Goal: Transaction & Acquisition: Purchase product/service

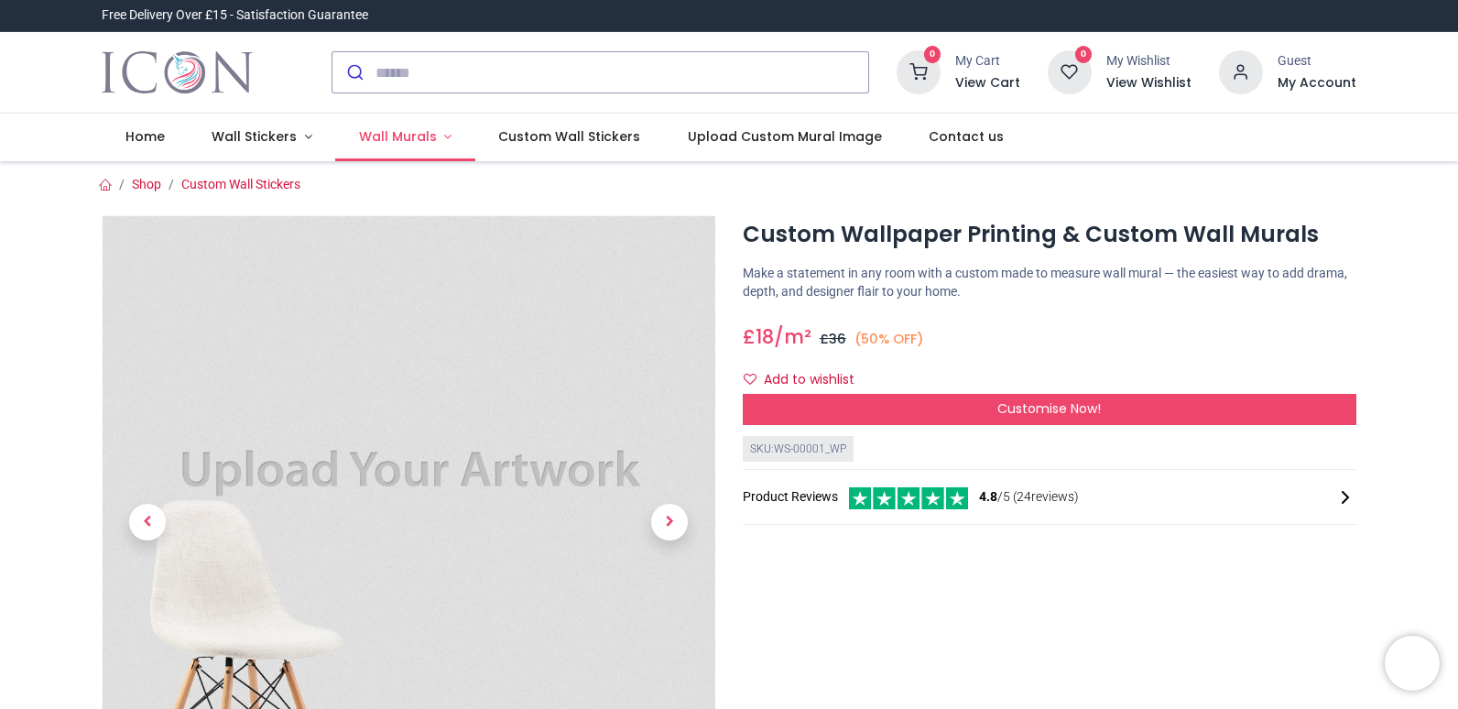
click at [398, 136] on span "Wall Murals" at bounding box center [398, 136] width 78 height 18
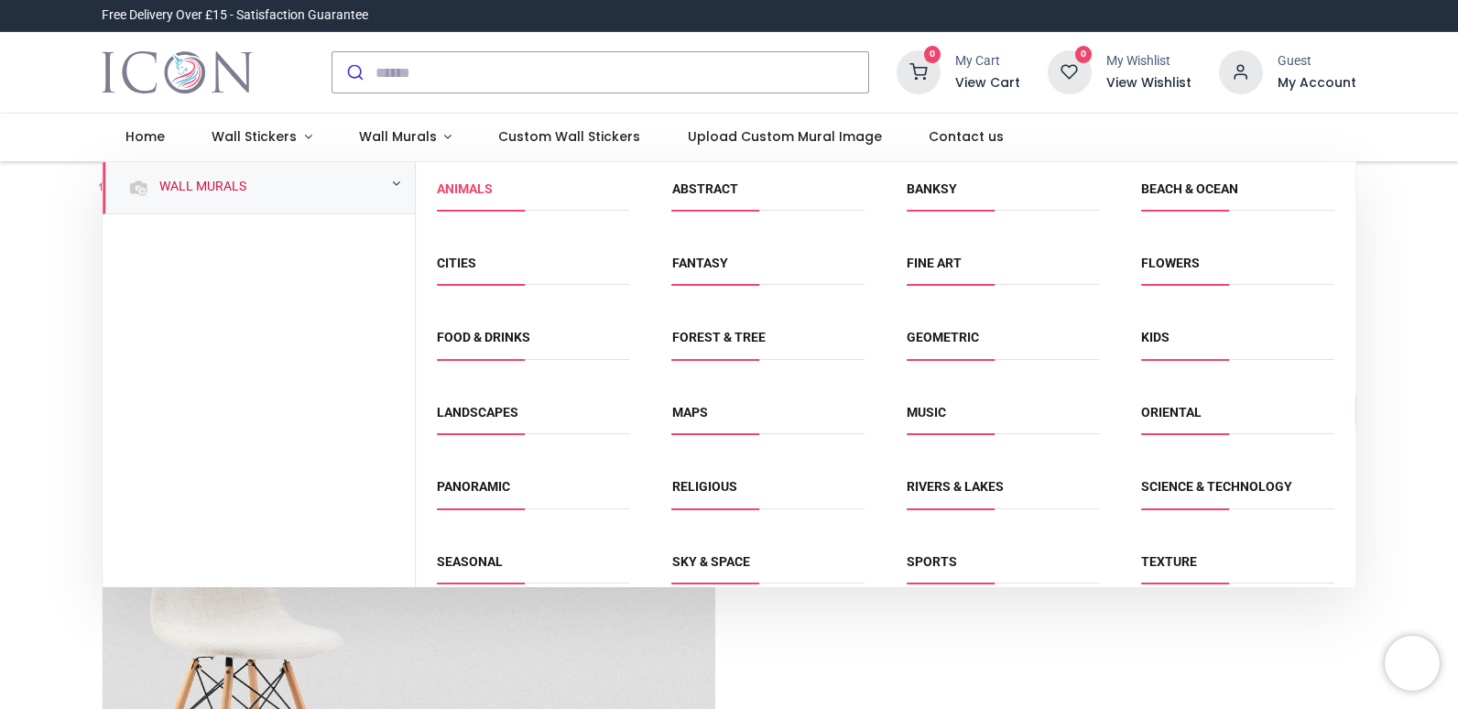
click at [461, 188] on link "Animals" at bounding box center [465, 188] width 56 height 15
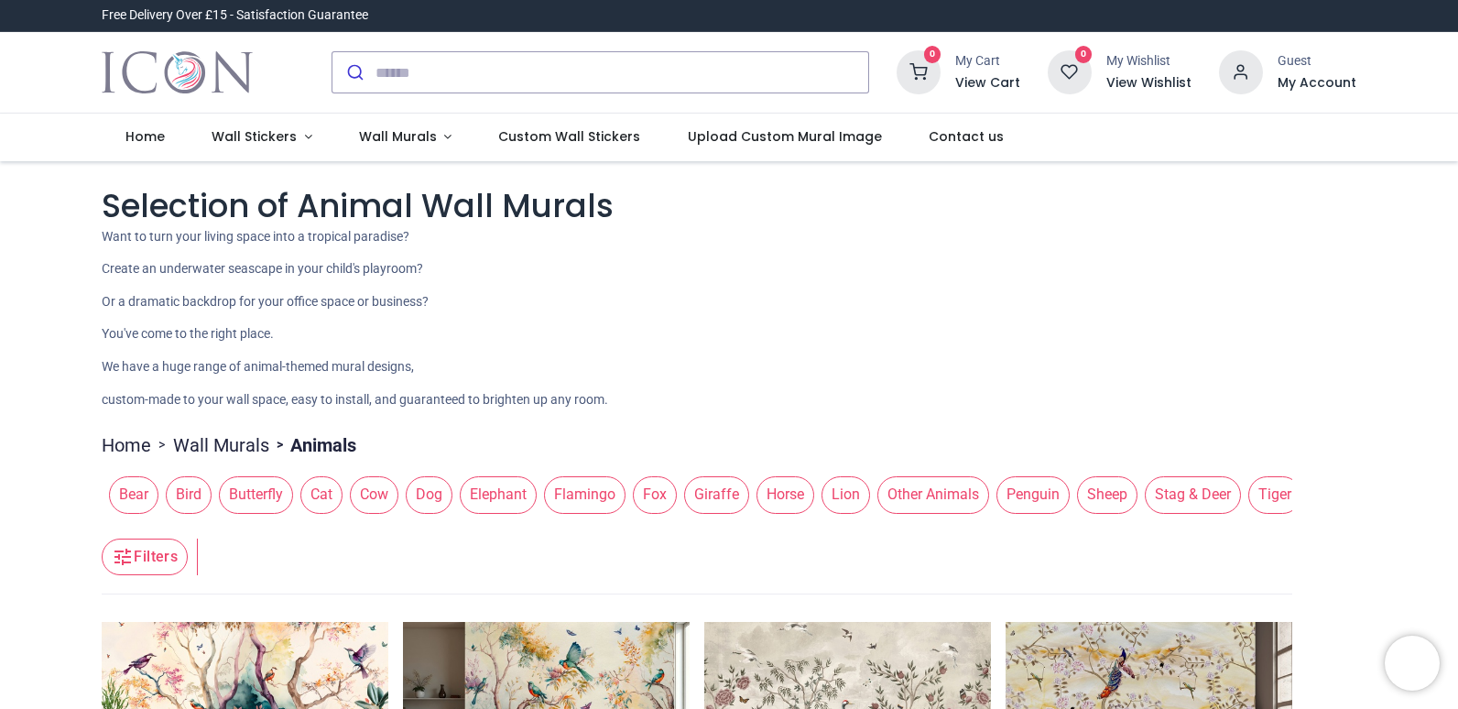
click at [1271, 491] on span "Tiger" at bounding box center [1275, 494] width 53 height 37
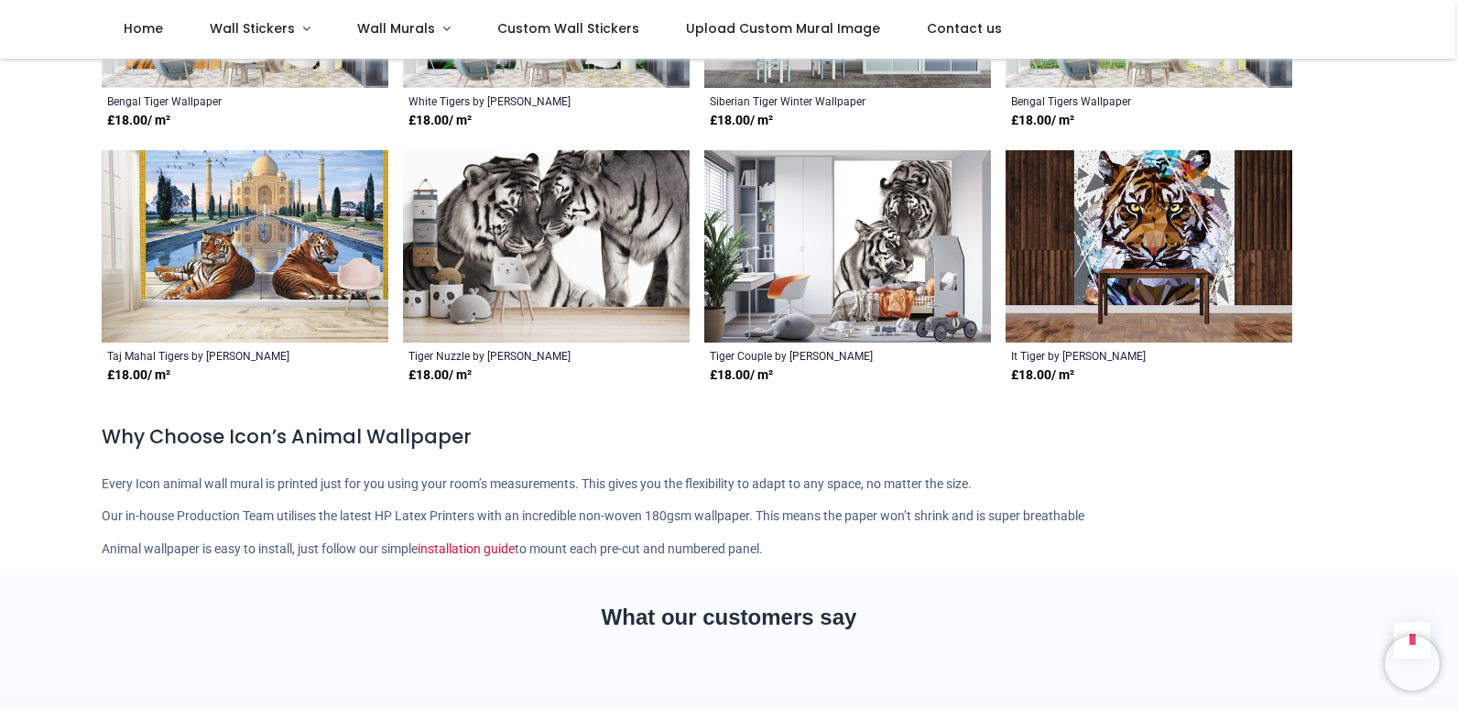
scroll to position [1346, 0]
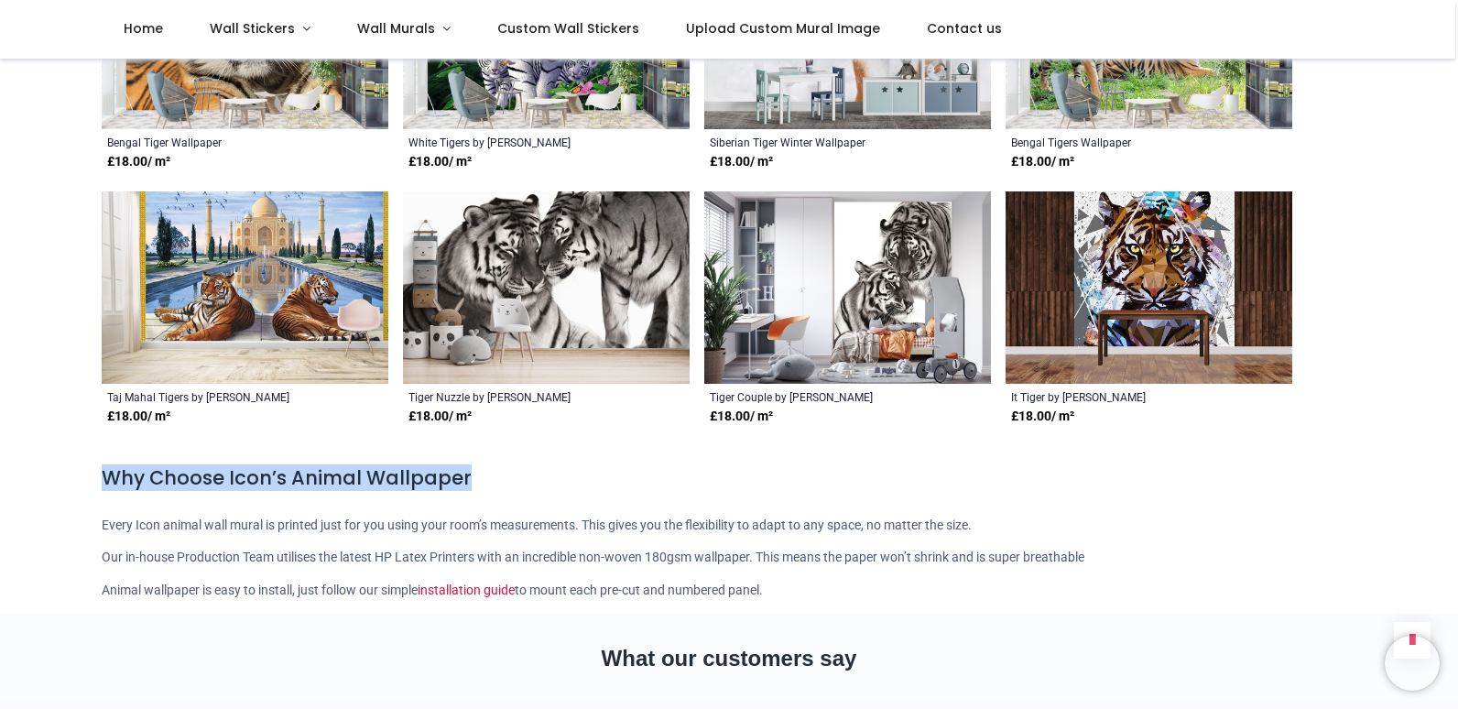
drag, startPoint x: 1360, startPoint y: 458, endPoint x: 1363, endPoint y: 484, distance: 25.8
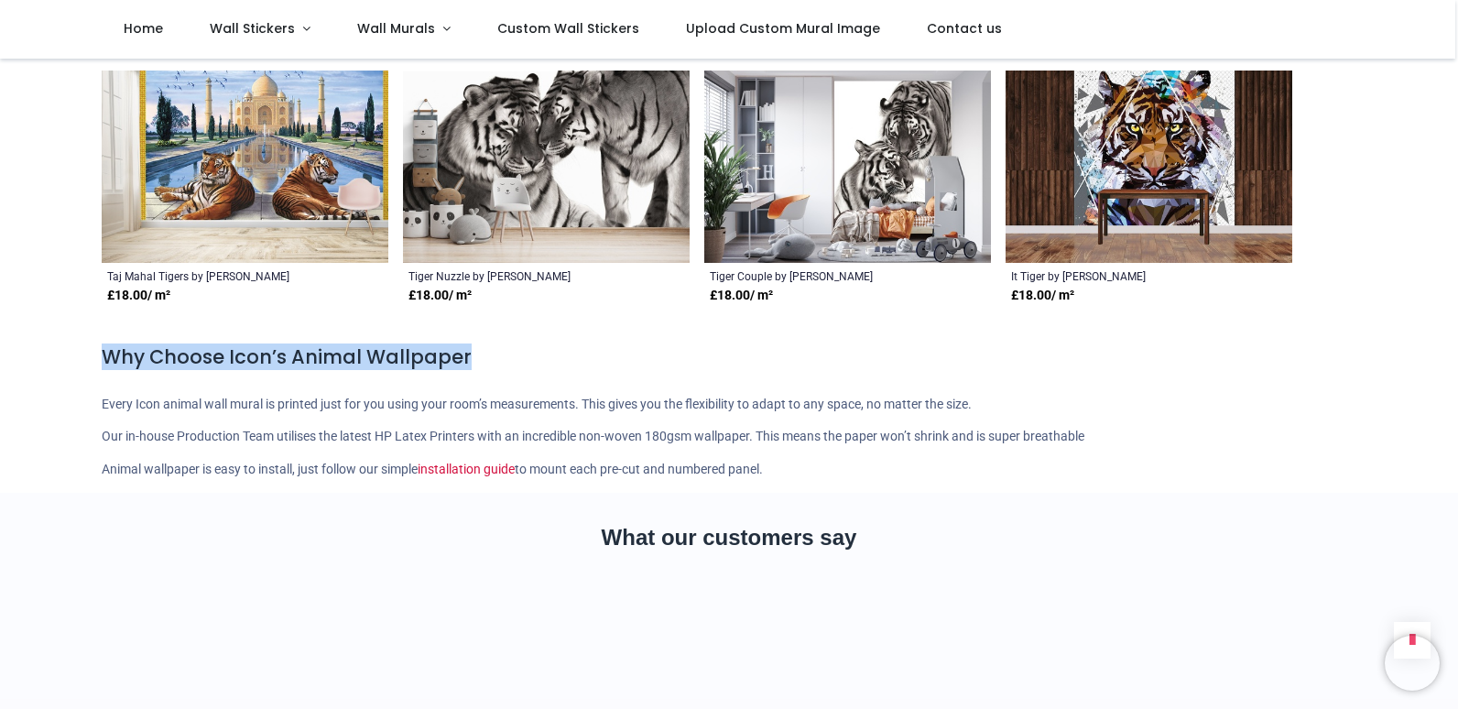
scroll to position [0, 0]
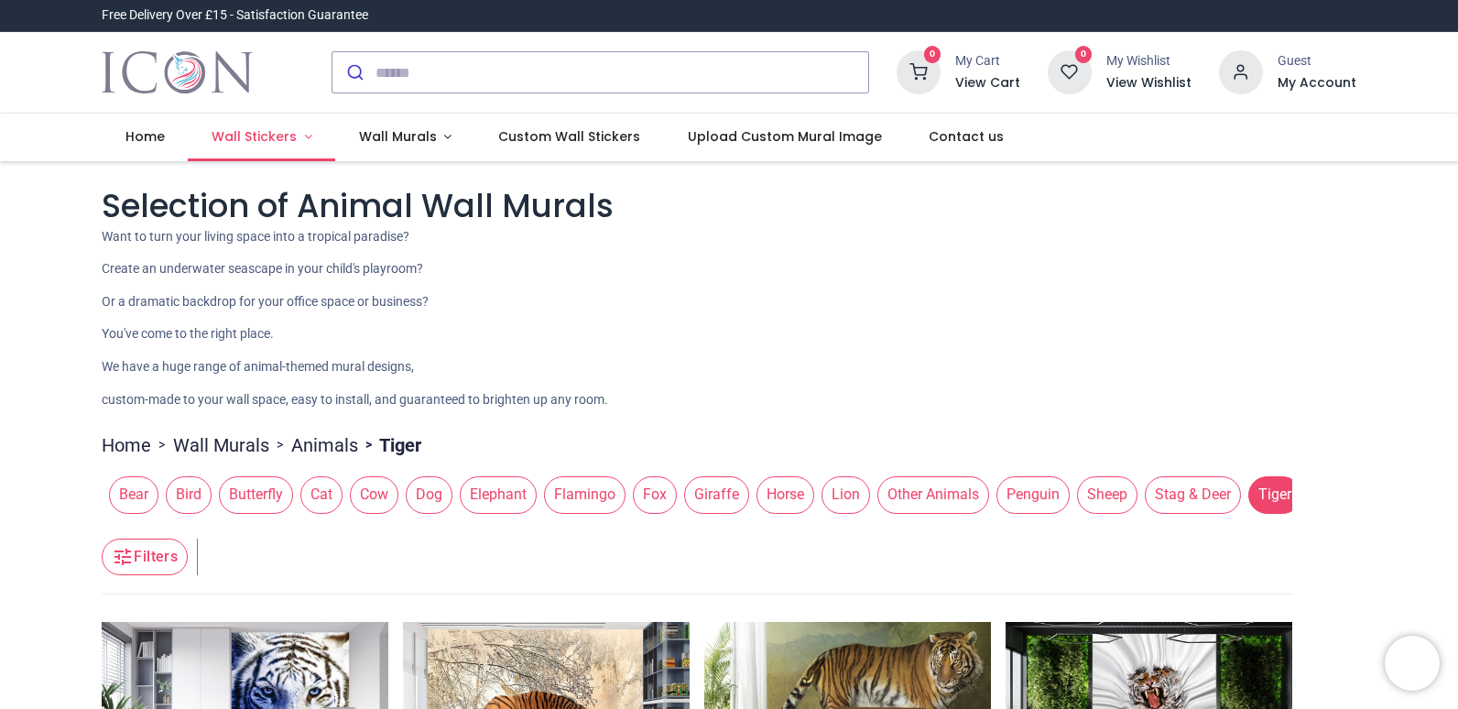
click at [248, 134] on span "Wall Stickers" at bounding box center [254, 136] width 85 height 18
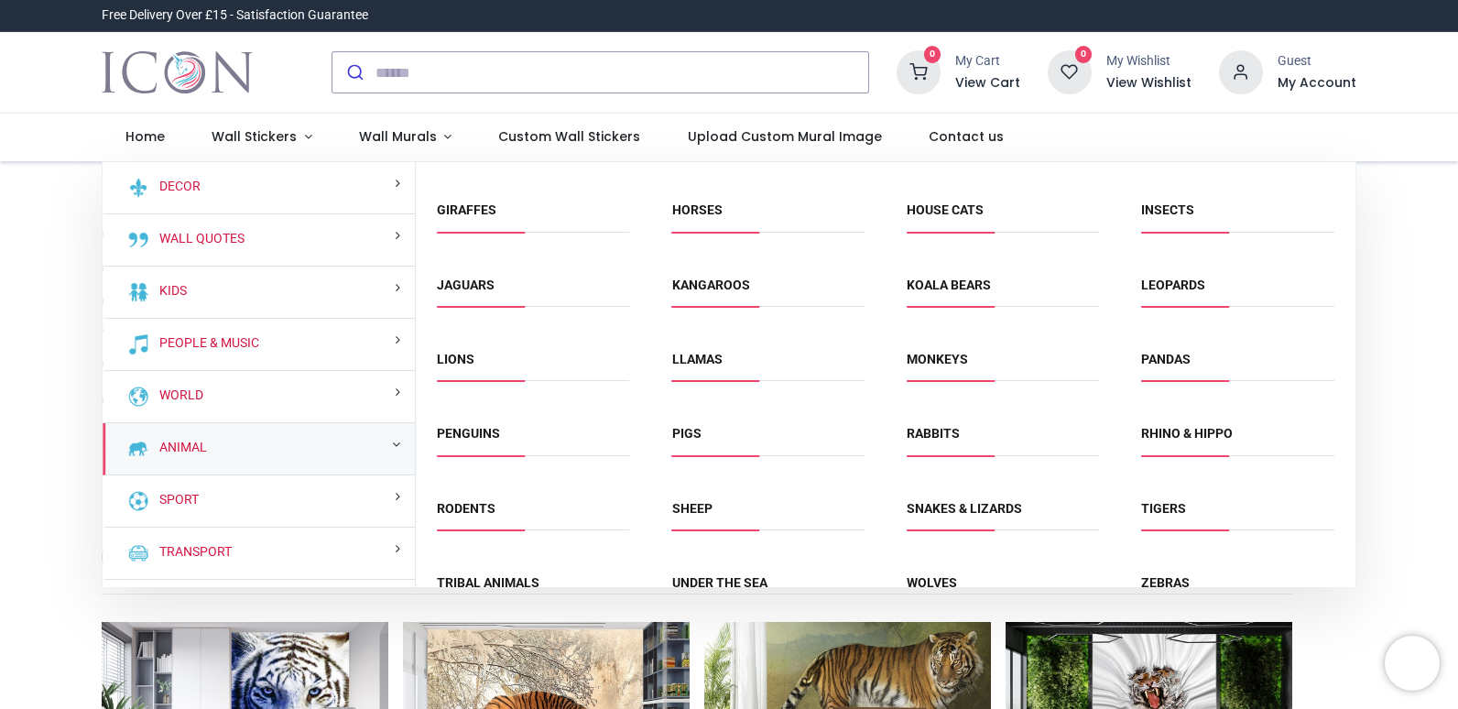
scroll to position [301, 0]
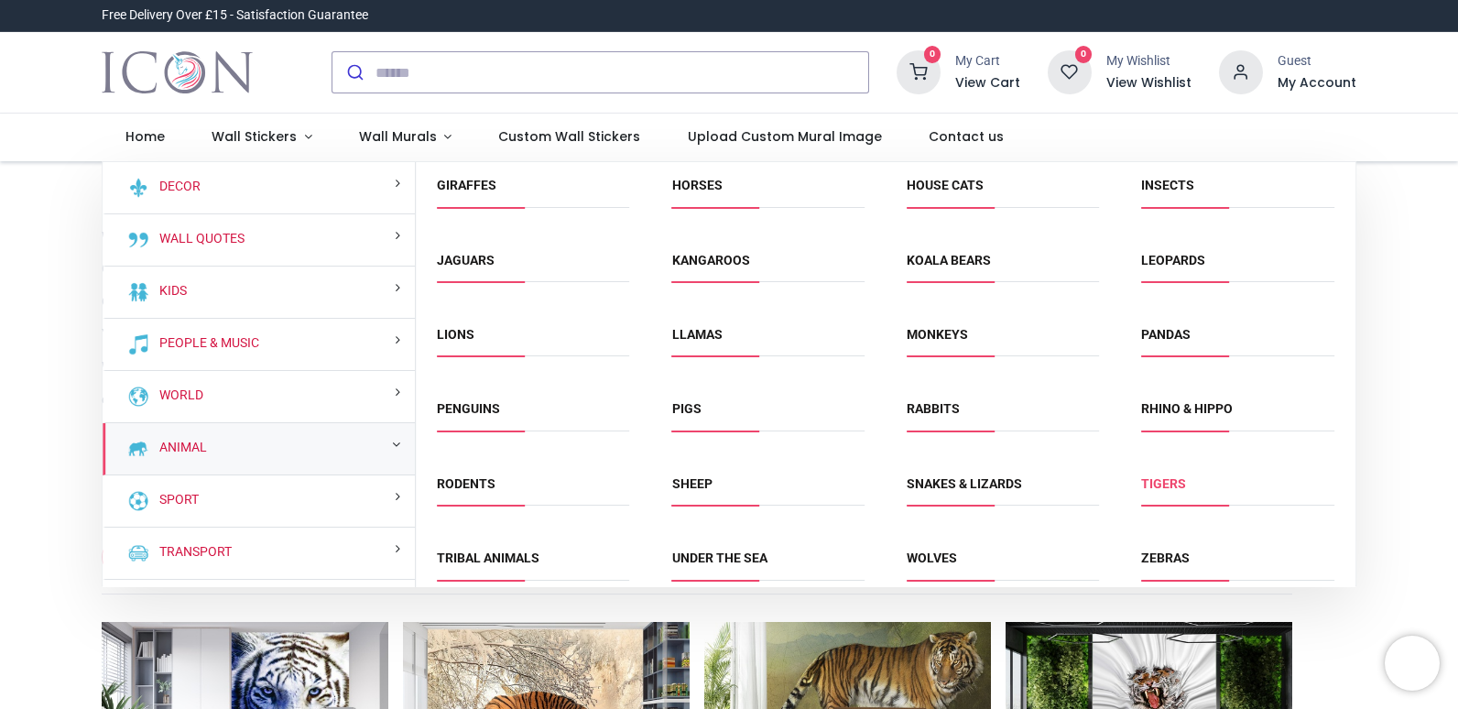
click at [1166, 480] on link "Tigers" at bounding box center [1163, 483] width 45 height 15
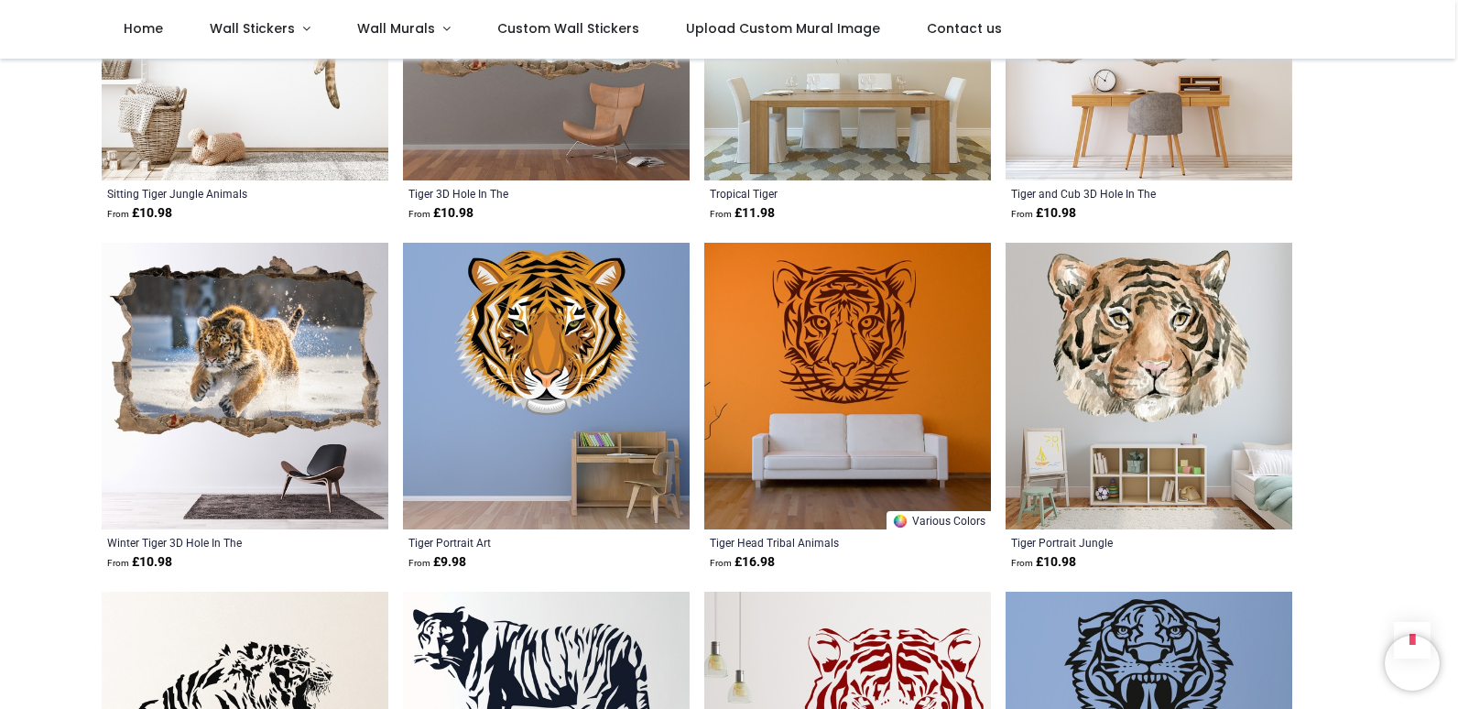
scroll to position [1566, 0]
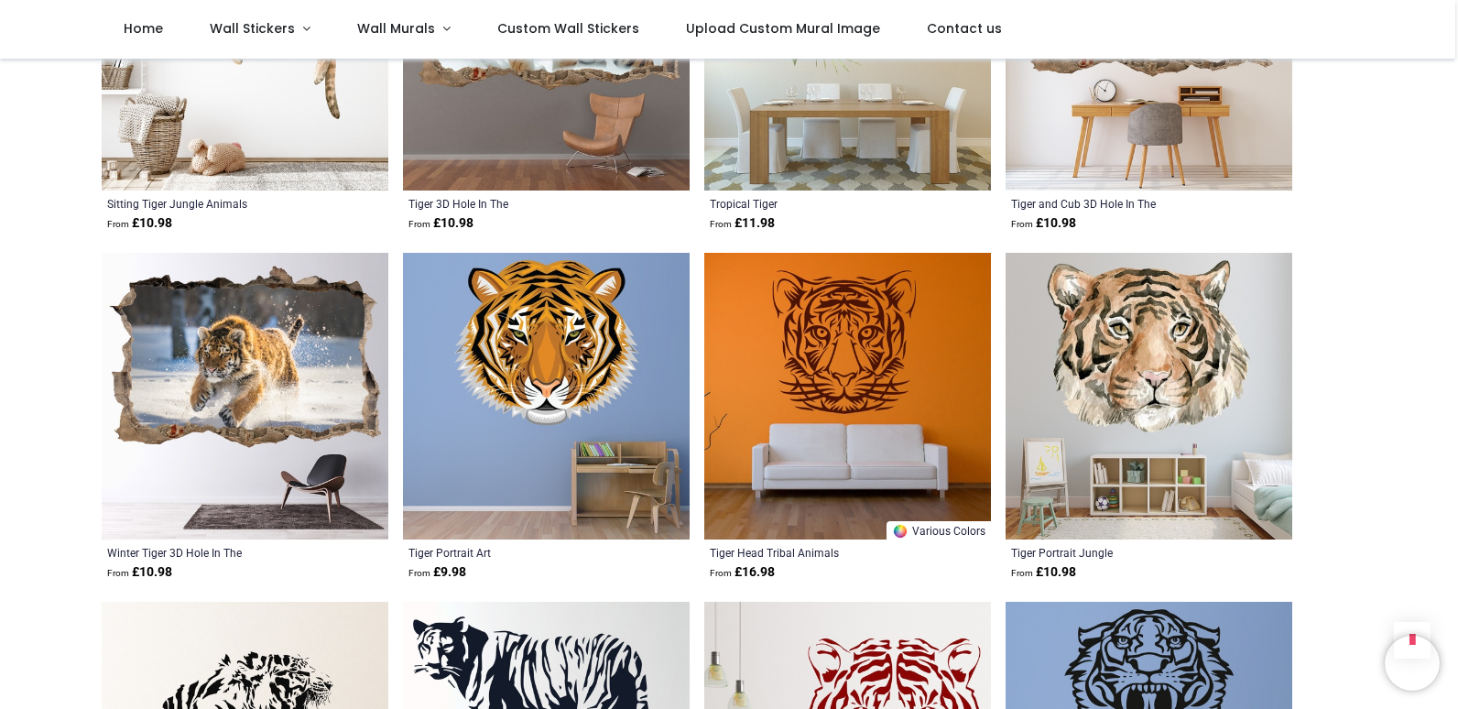
click at [219, 379] on img at bounding box center [245, 396] width 287 height 287
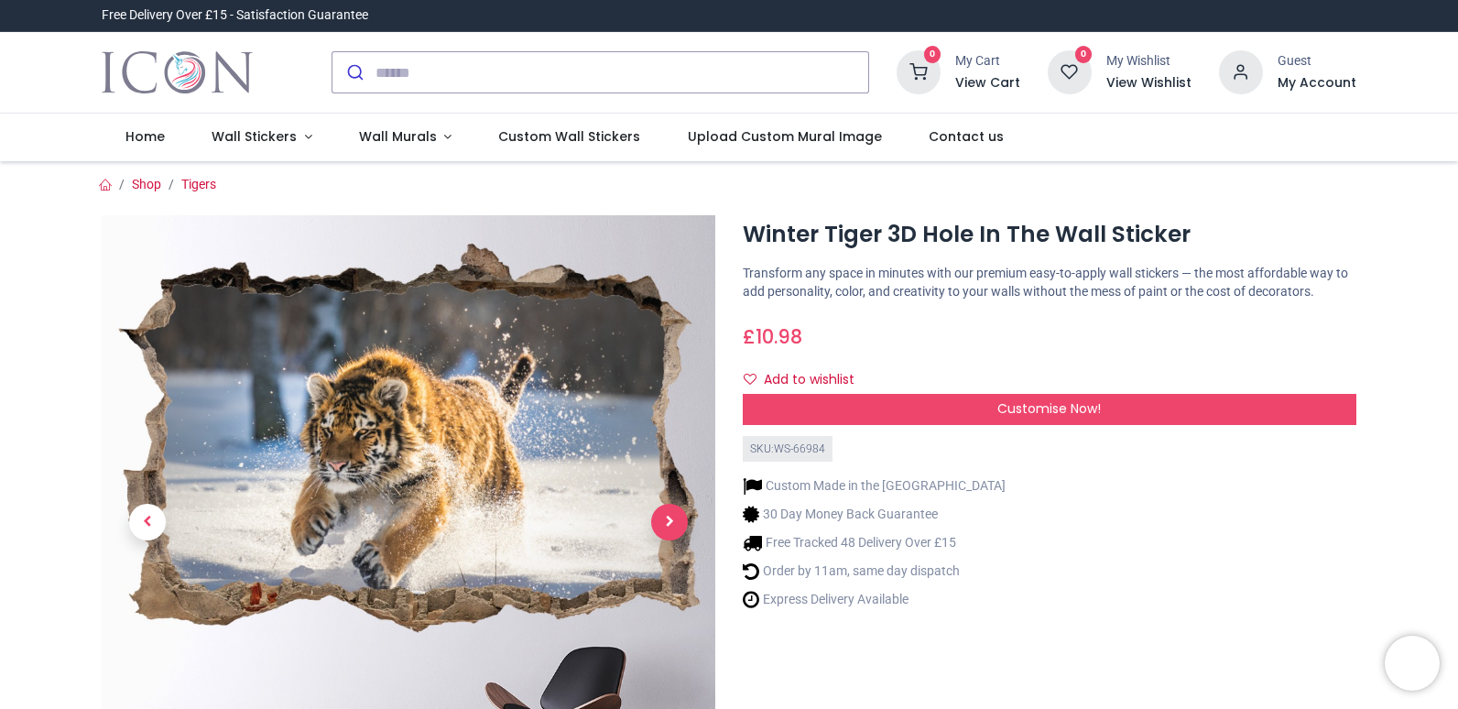
click at [668, 515] on span "Next" at bounding box center [669, 522] width 37 height 37
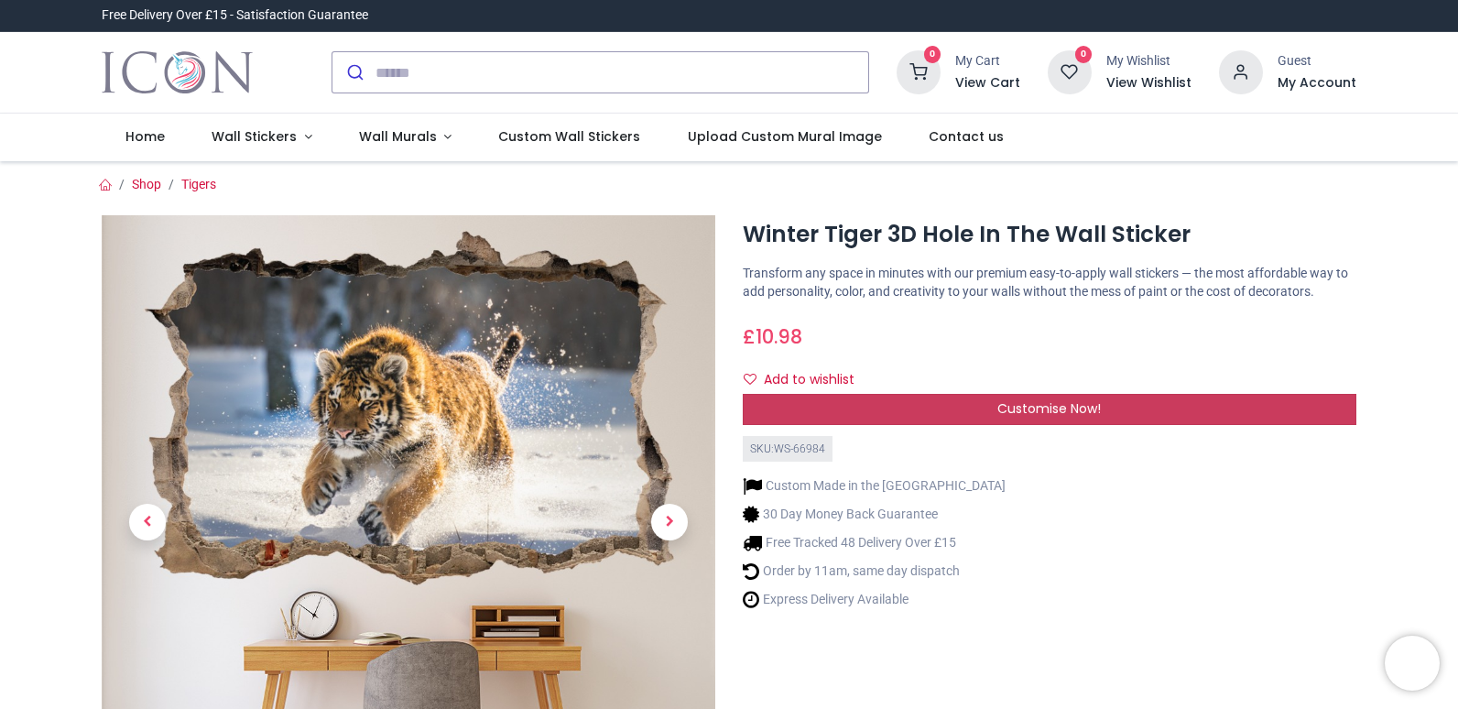
click at [1031, 404] on span "Customise Now!" at bounding box center [1050, 408] width 104 height 18
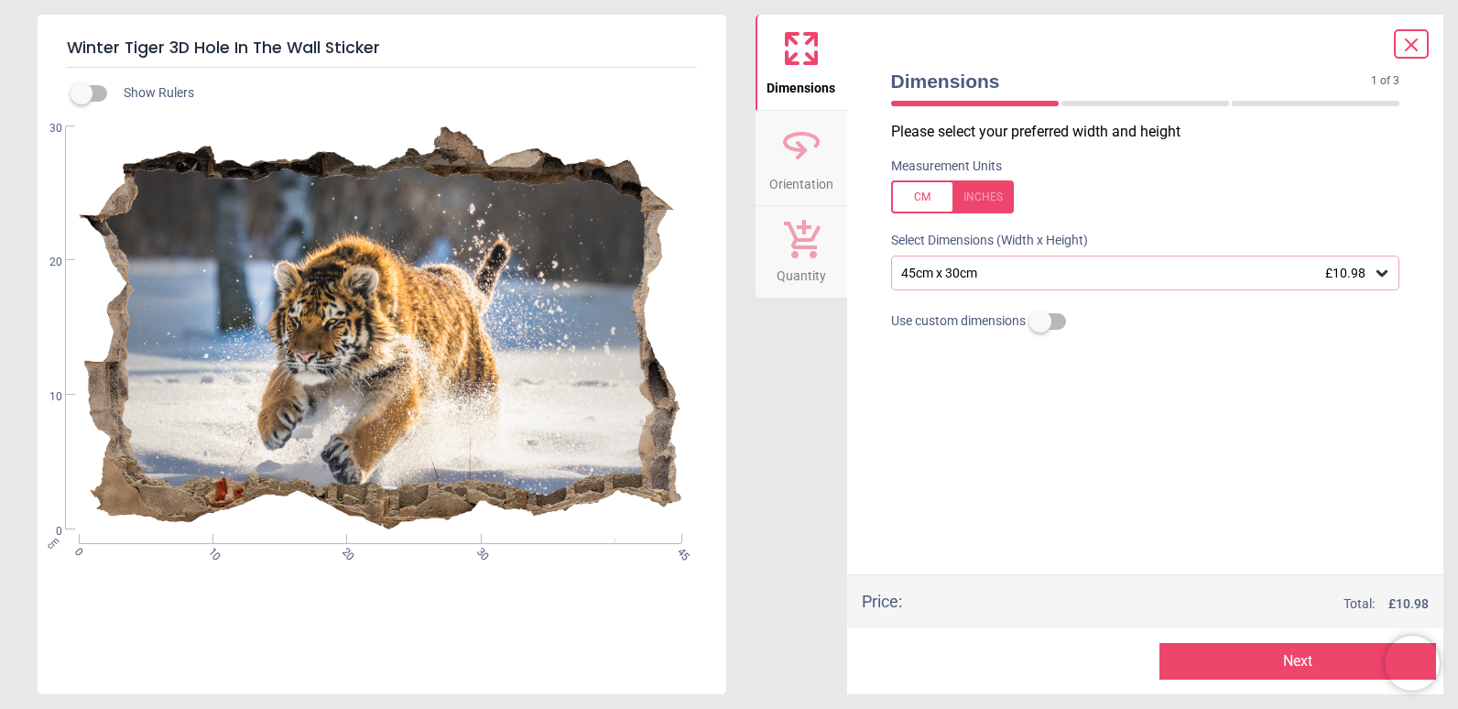
click at [799, 150] on icon at bounding box center [801, 142] width 33 height 16
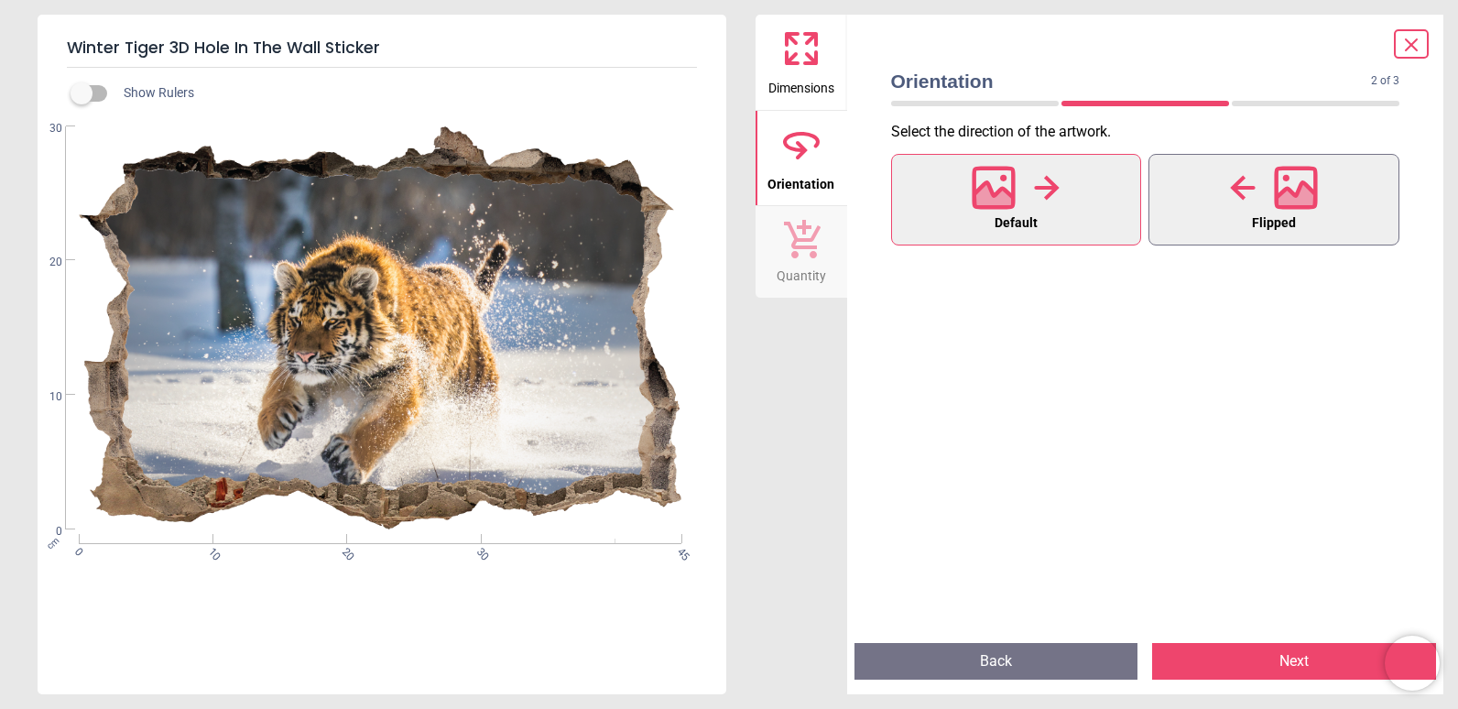
click at [1261, 186] on div at bounding box center [1274, 188] width 88 height 48
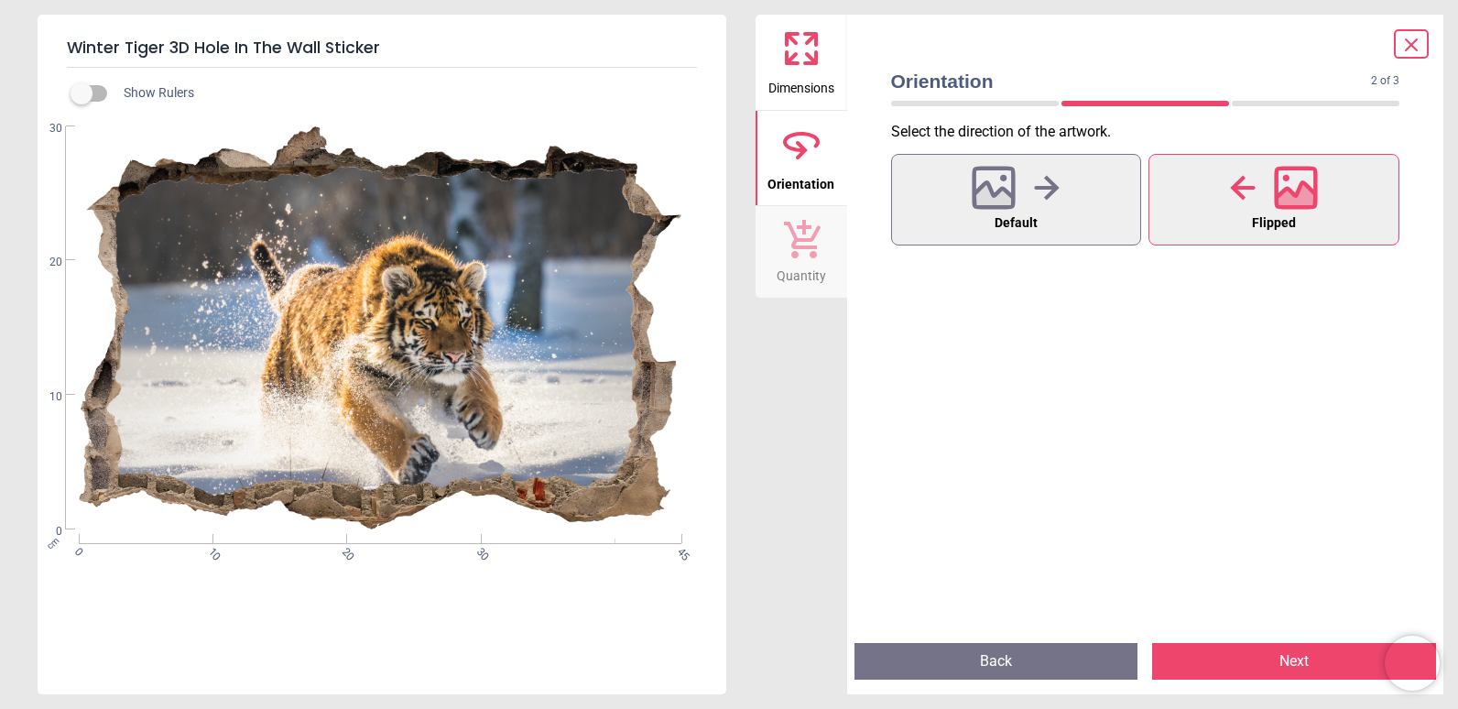
click at [82, 93] on label at bounding box center [82, 93] width 0 height 0
click at [1291, 660] on button "Next" at bounding box center [1294, 661] width 284 height 37
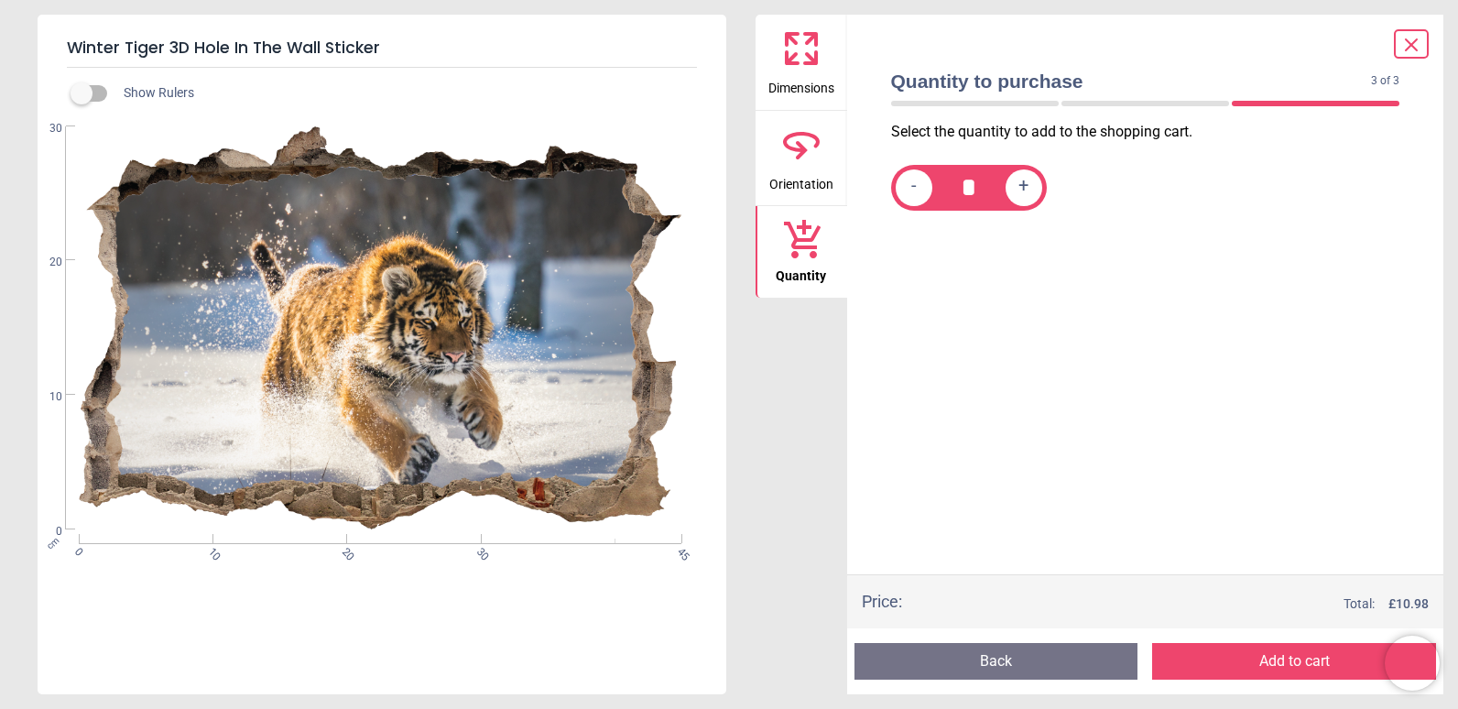
click at [802, 49] on icon at bounding box center [802, 49] width 44 height 44
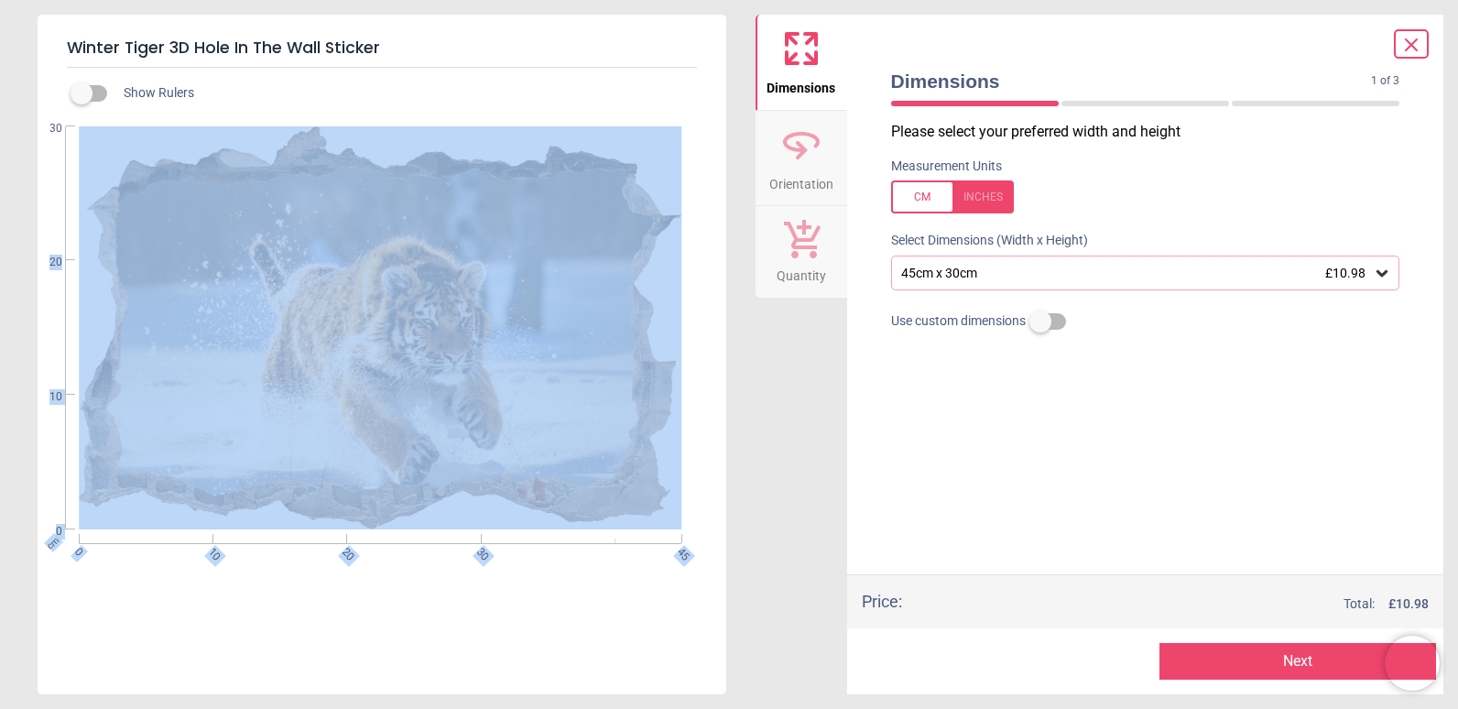
drag, startPoint x: 60, startPoint y: 258, endPoint x: 155, endPoint y: 260, distance: 94.4
click at [155, 260] on div "cm 0 10 20 30 45 0 10 20 30" at bounding box center [380, 327] width 685 height 403
